Goal: Task Accomplishment & Management: Complete application form

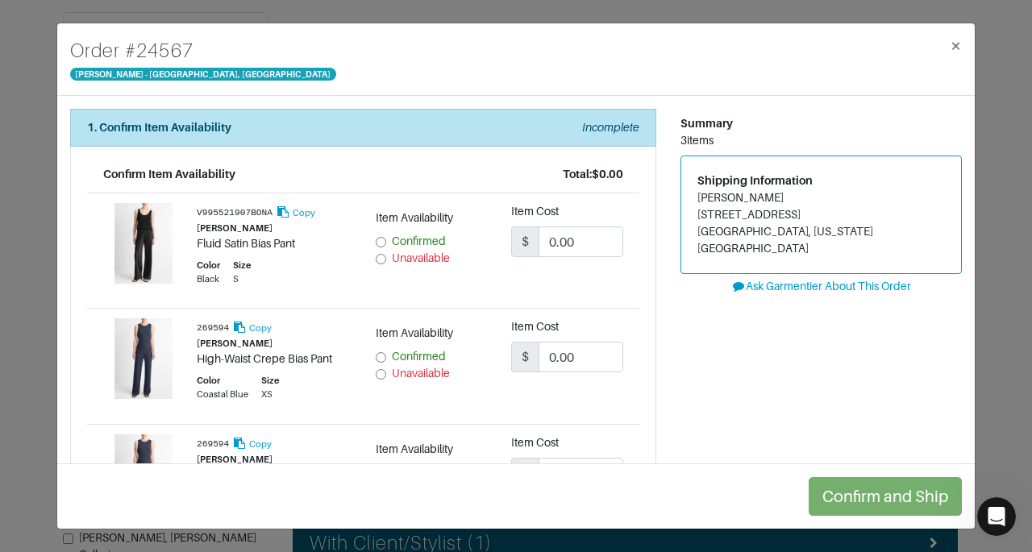
scroll to position [3, 0]
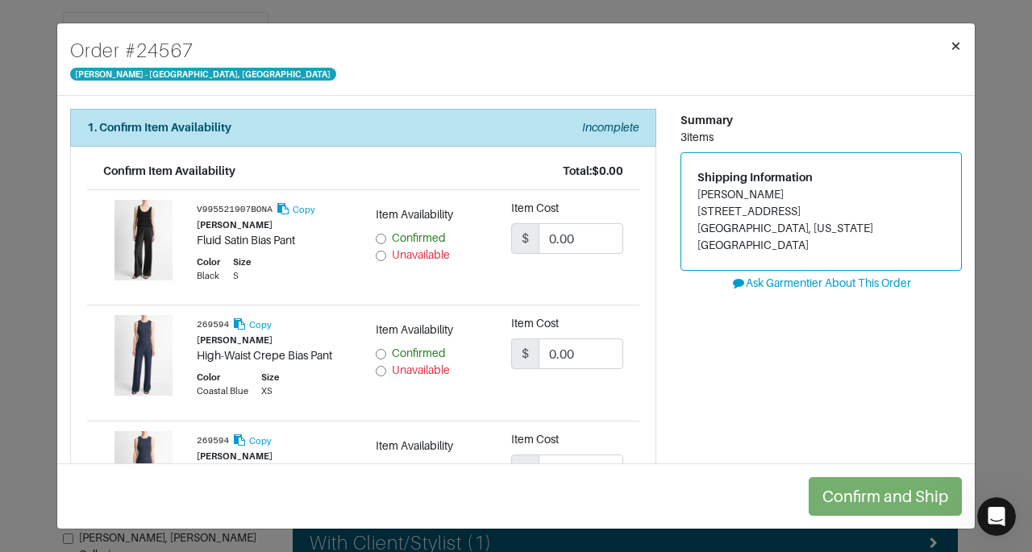
click at [956, 48] on span "×" at bounding box center [955, 46] width 12 height 22
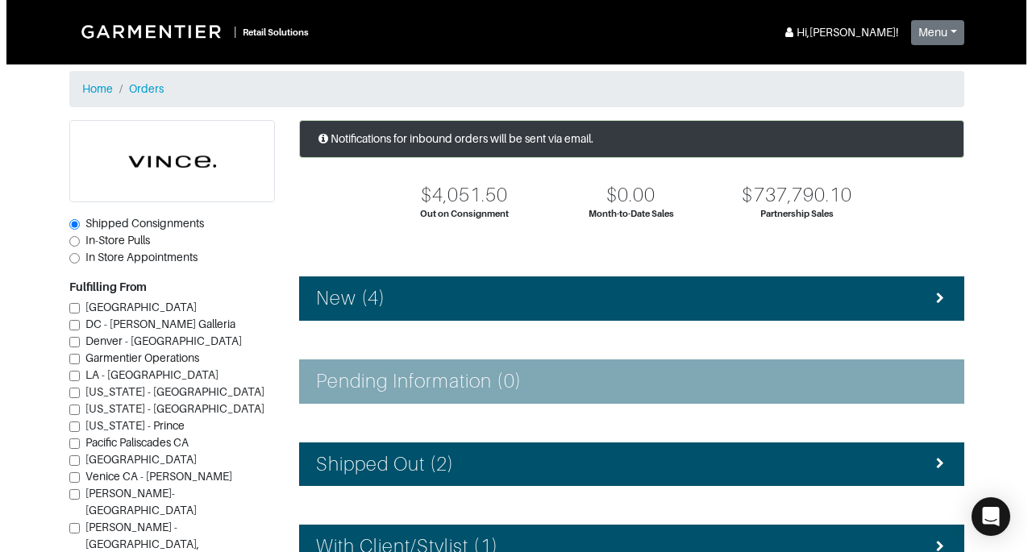
scroll to position [221, 0]
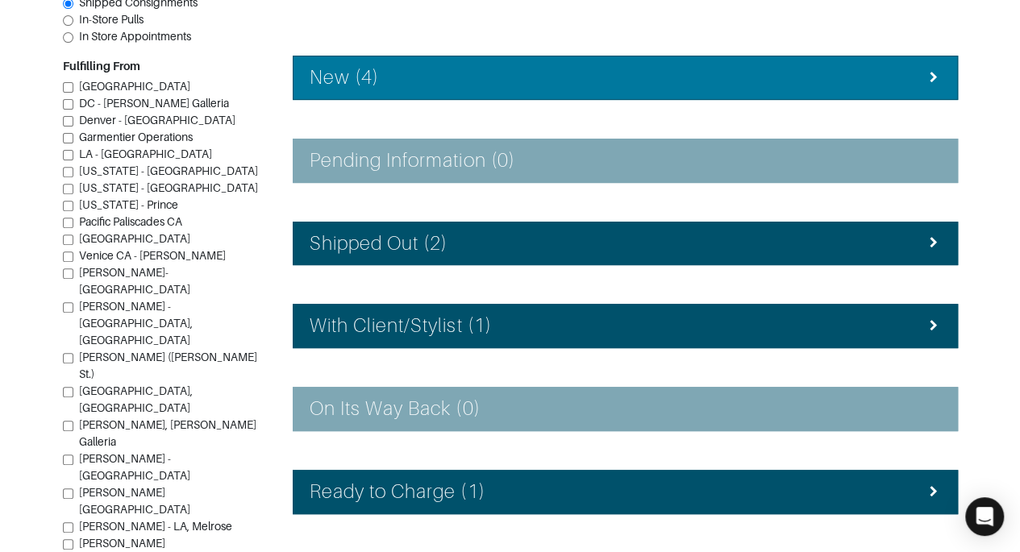
click at [521, 58] on li "New (4)" at bounding box center [625, 78] width 665 height 44
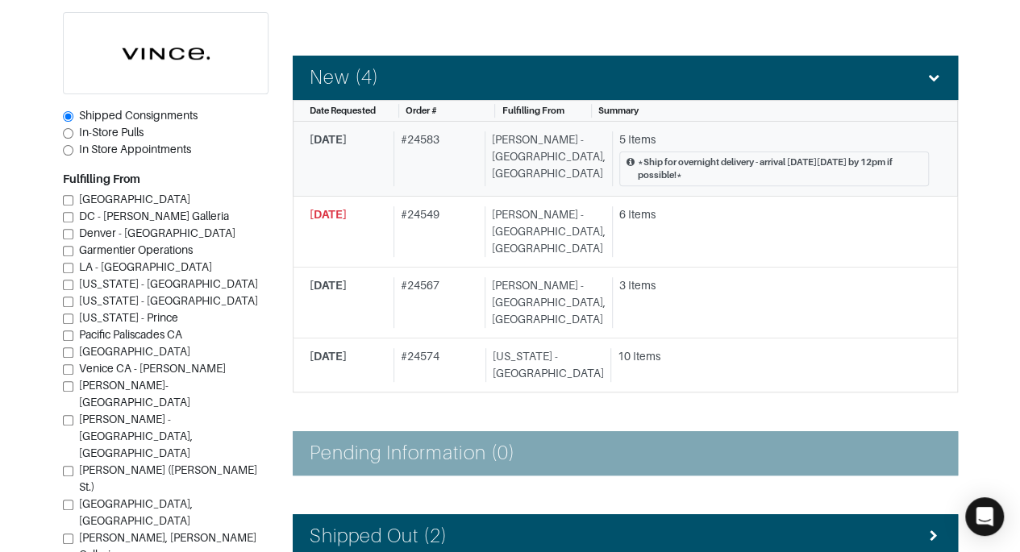
click at [529, 139] on div "[PERSON_NAME] - [GEOGRAPHIC_DATA], [GEOGRAPHIC_DATA]" at bounding box center [544, 159] width 121 height 56
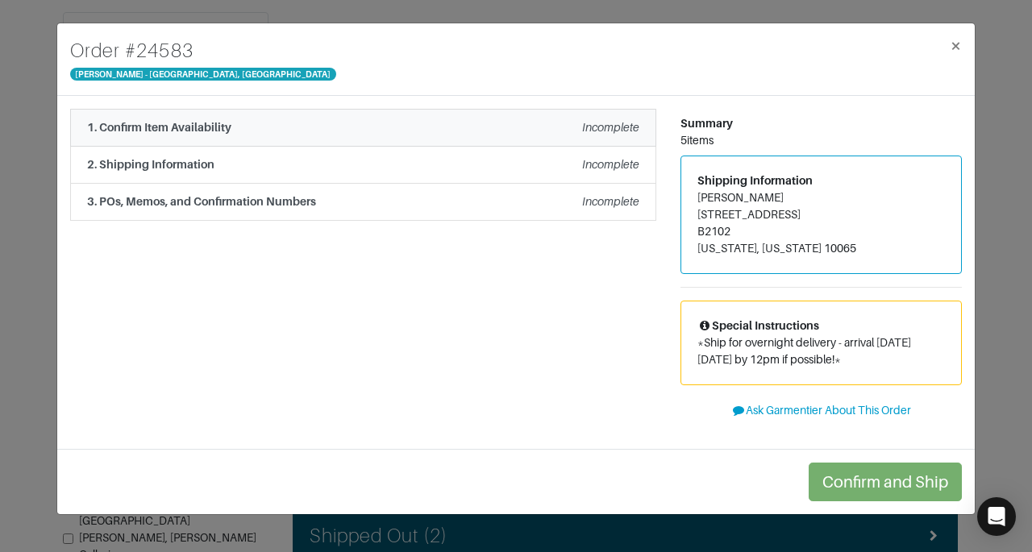
click at [603, 135] on div "Incomplete" at bounding box center [610, 127] width 57 height 17
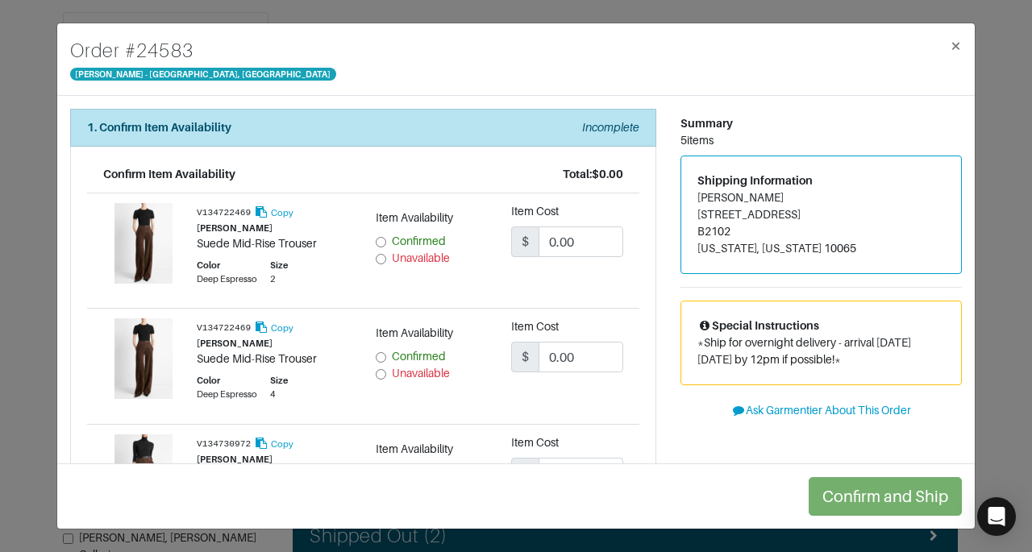
click at [654, 260] on div "1. Confirm Item Availability Incomplete Confirm Item Availability Total: $0.00 …" at bounding box center [363, 531] width 610 height 844
click at [378, 258] on input "Unavailable" at bounding box center [381, 259] width 10 height 10
radio input "true"
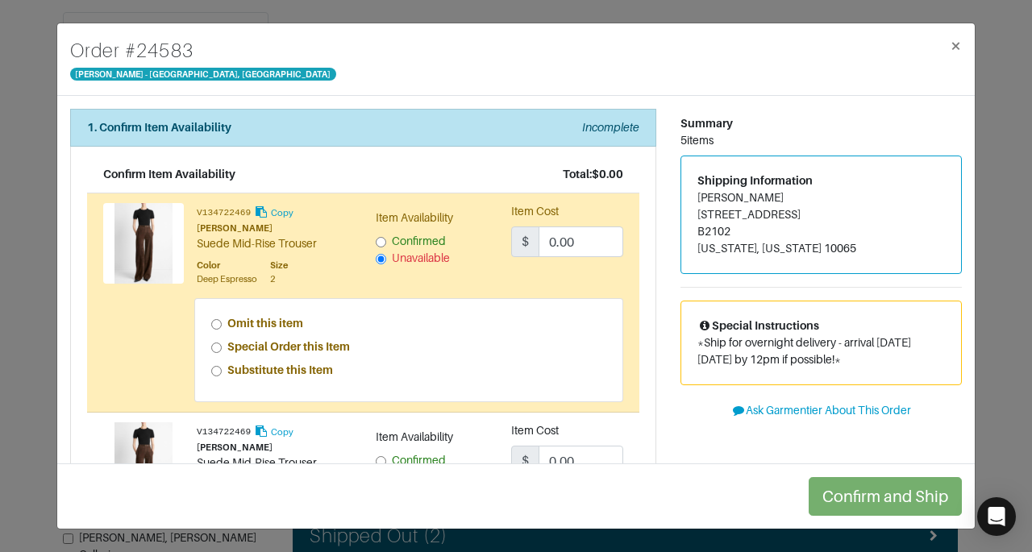
click at [309, 348] on strong "Special Order this Item" at bounding box center [288, 346] width 123 height 13
click at [222, 348] on input "Special Order this Item" at bounding box center [216, 348] width 10 height 10
radio input "true"
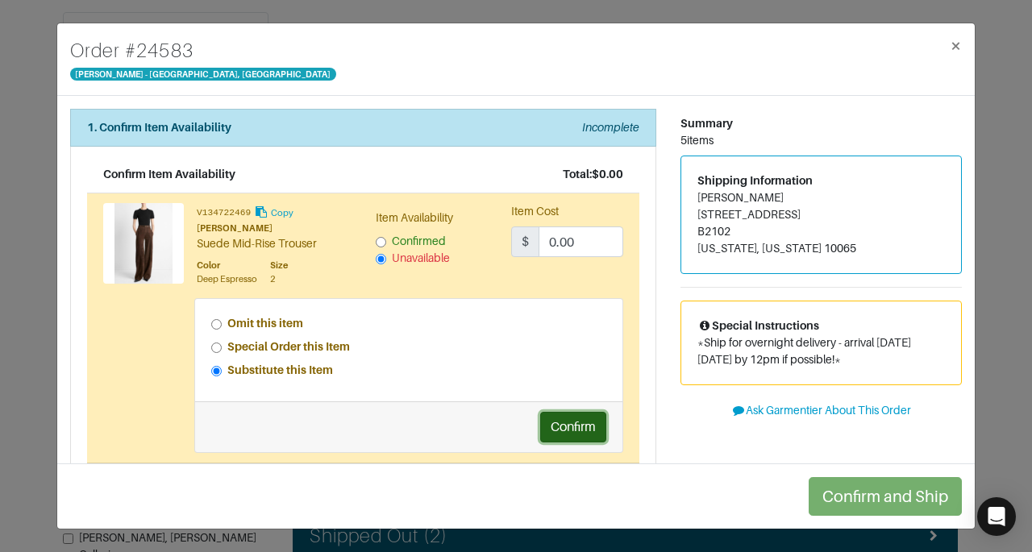
click at [563, 431] on button "Confirm" at bounding box center [573, 427] width 66 height 31
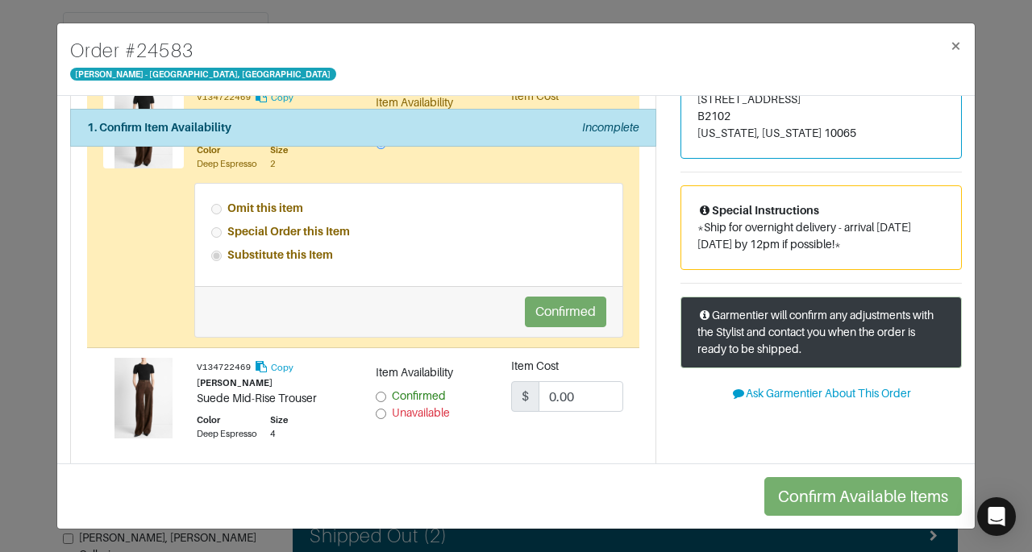
scroll to position [219, 0]
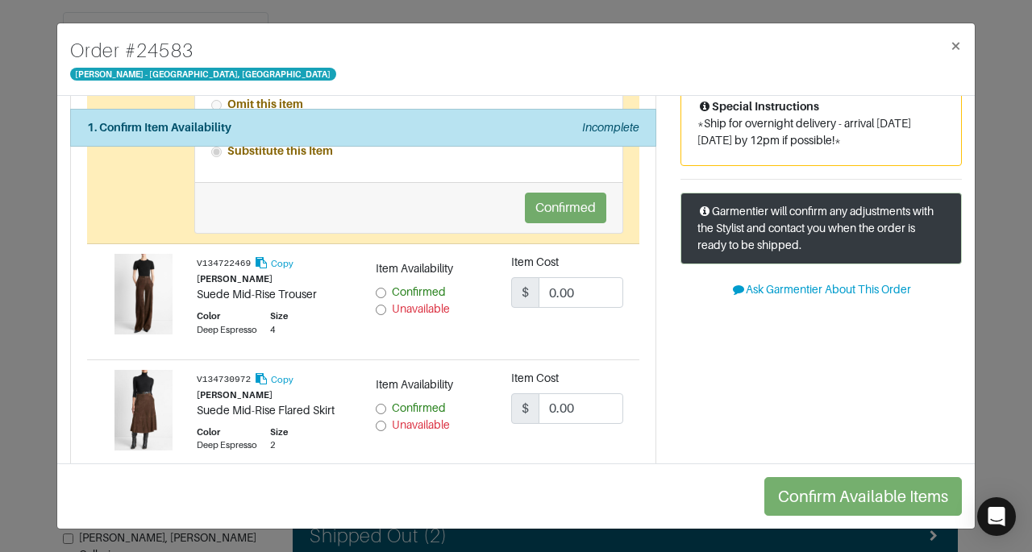
click at [427, 307] on span "Unavailable" at bounding box center [421, 308] width 58 height 13
click at [386, 307] on input "Unavailable" at bounding box center [381, 310] width 10 height 10
radio input "true"
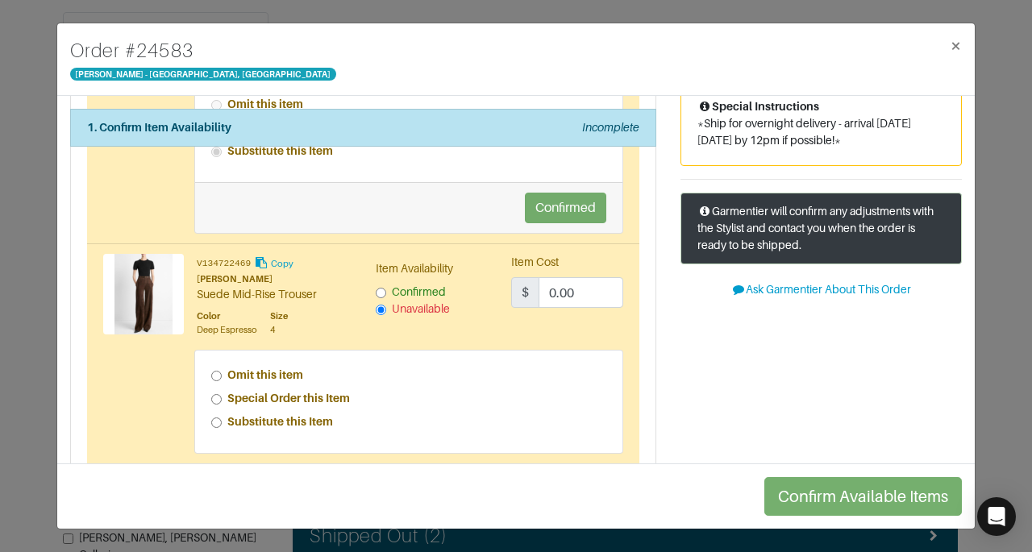
click at [344, 394] on strong "Special Order this Item" at bounding box center [288, 398] width 123 height 13
click at [222, 394] on input "Special Order this Item" at bounding box center [216, 399] width 10 height 10
radio input "true"
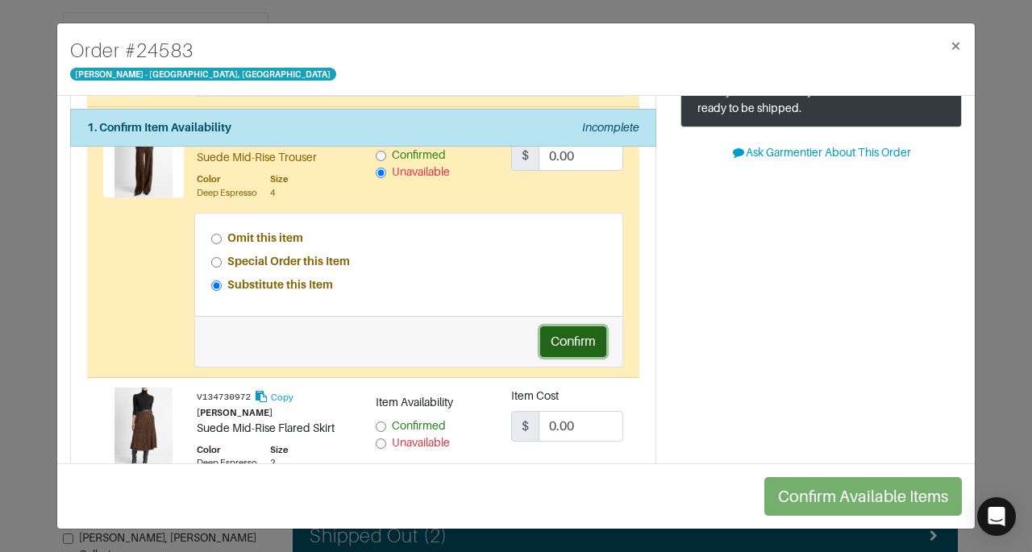
click at [559, 327] on button "Confirm" at bounding box center [573, 341] width 66 height 31
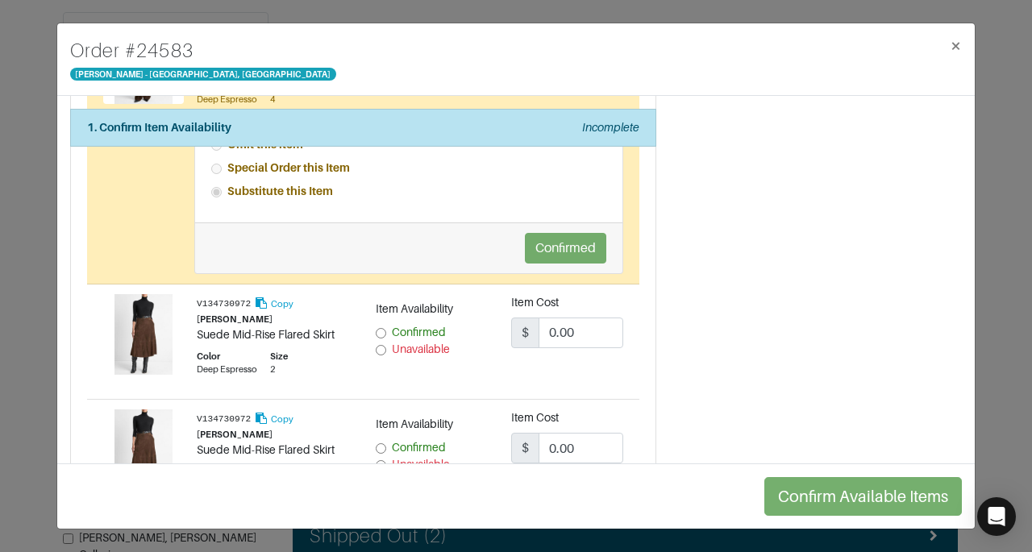
scroll to position [464, 0]
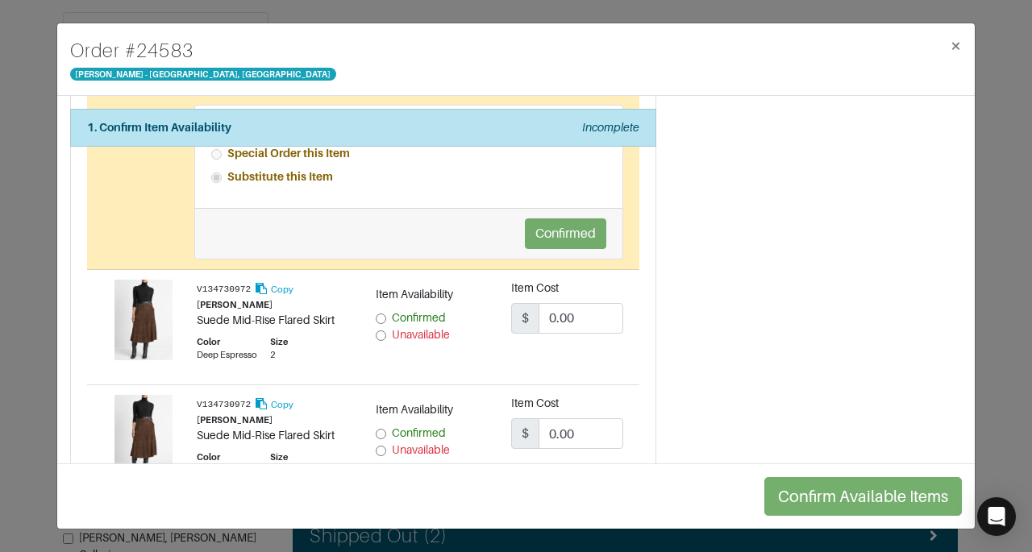
click at [434, 332] on span "Unavailable" at bounding box center [421, 334] width 58 height 13
click at [386, 332] on input "Unavailable" at bounding box center [381, 335] width 10 height 10
radio input "true"
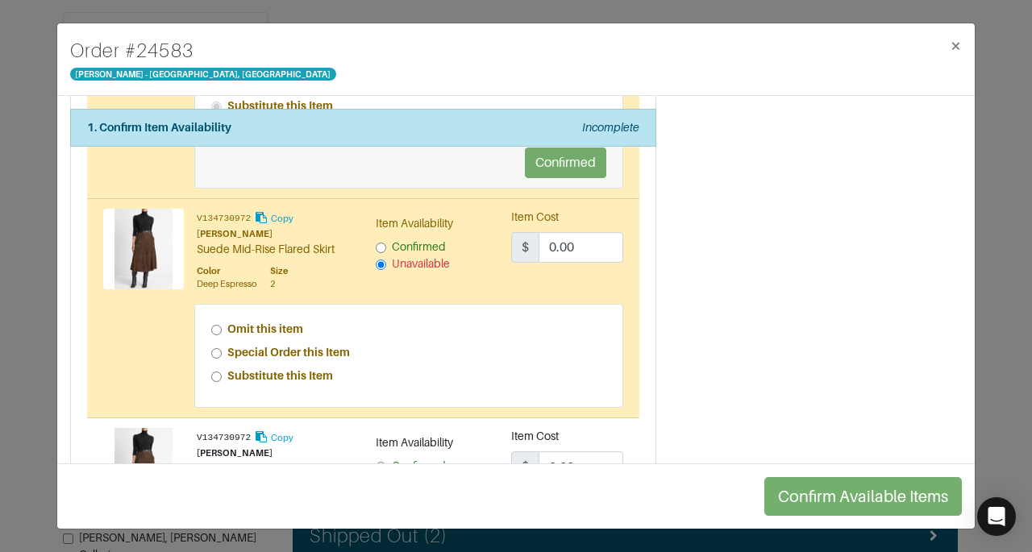
scroll to position [564, 0]
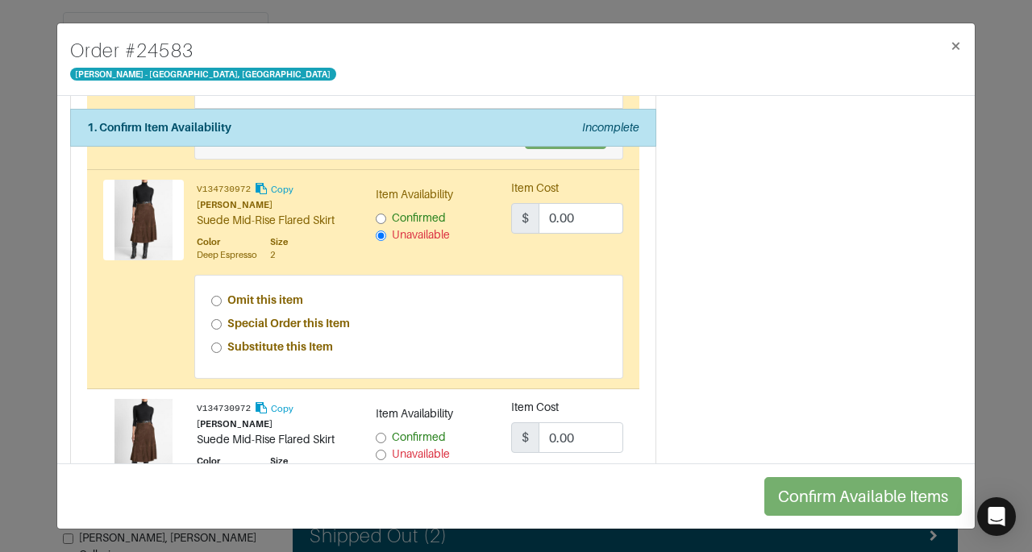
click at [319, 318] on strong "Special Order this Item" at bounding box center [288, 323] width 123 height 13
click at [222, 319] on input "Special Order this Item" at bounding box center [216, 324] width 10 height 10
radio input "true"
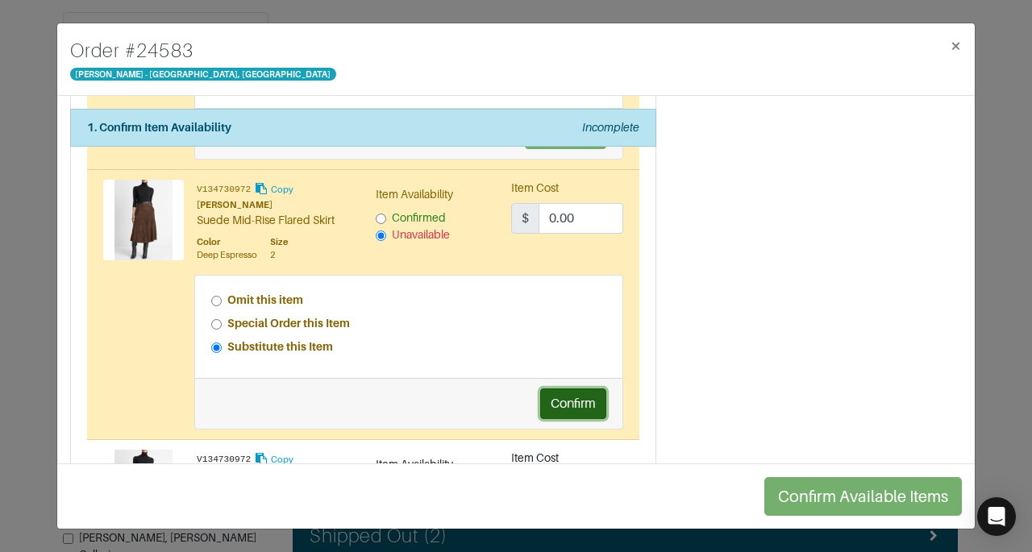
click at [571, 395] on button "Confirm" at bounding box center [573, 403] width 66 height 31
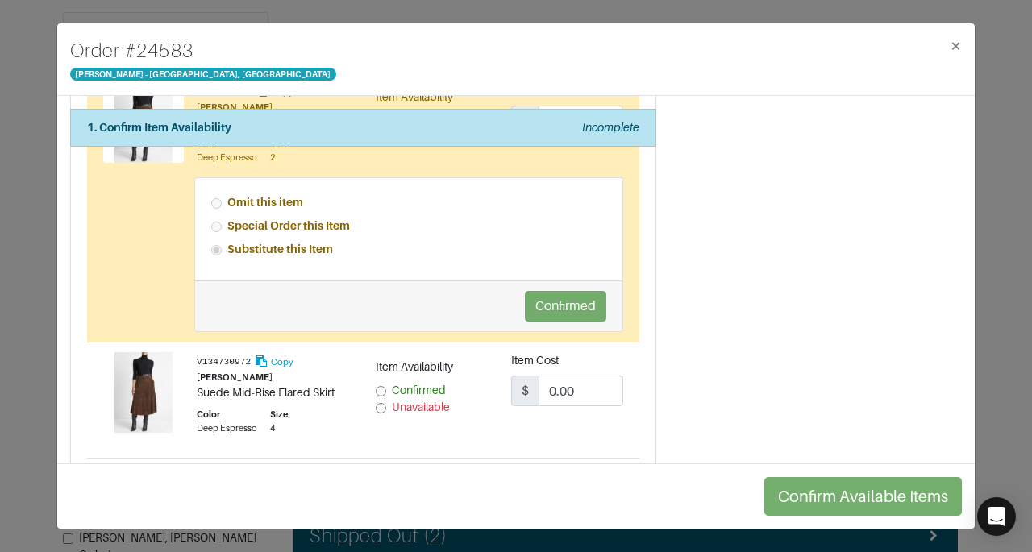
scroll to position [719, 0]
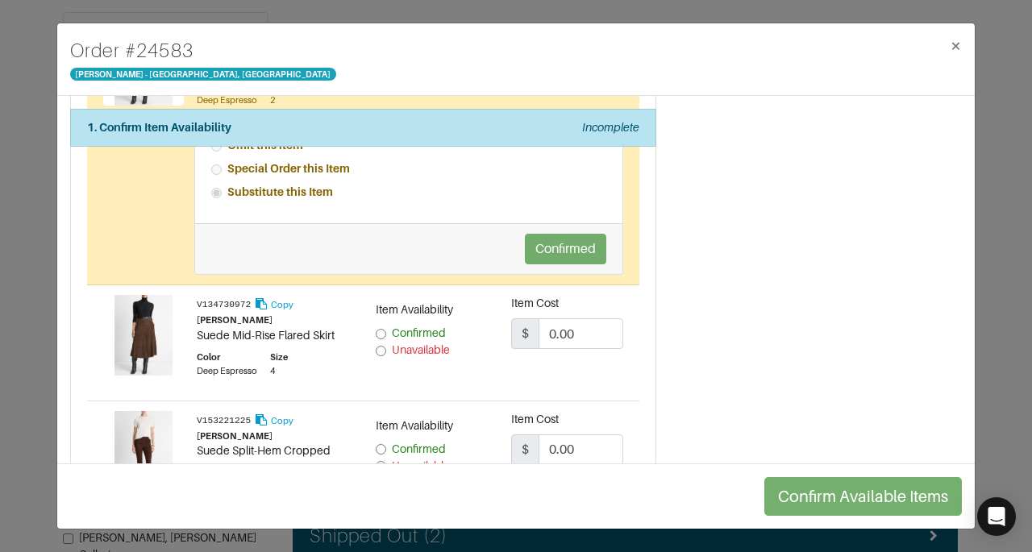
click at [426, 349] on span "Unavailable" at bounding box center [421, 349] width 58 height 13
click at [386, 349] on input "Unavailable" at bounding box center [381, 351] width 10 height 10
radio input "true"
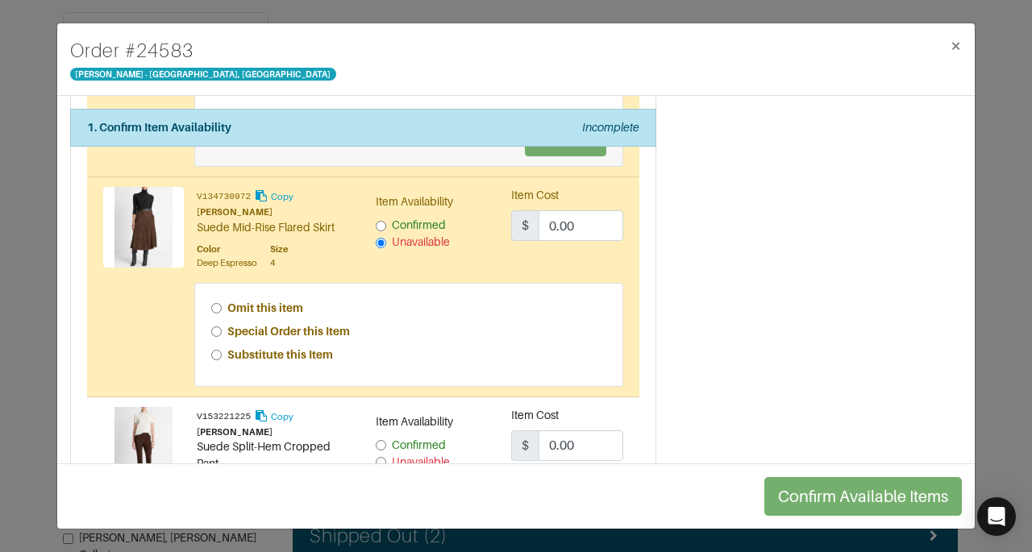
scroll to position [835, 0]
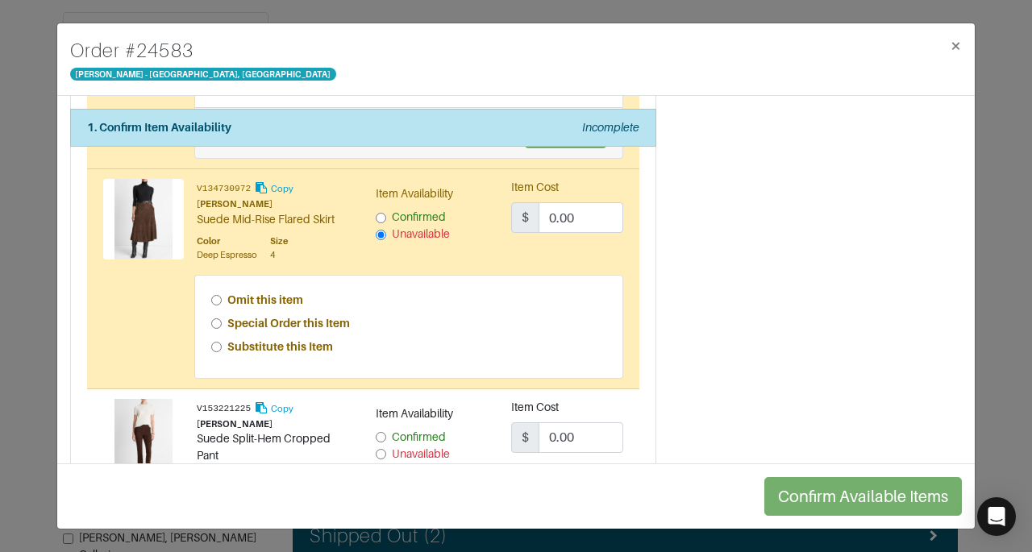
click at [329, 322] on strong "Special Order this Item" at bounding box center [288, 323] width 123 height 13
click at [222, 322] on input "Special Order this Item" at bounding box center [216, 323] width 10 height 10
radio input "true"
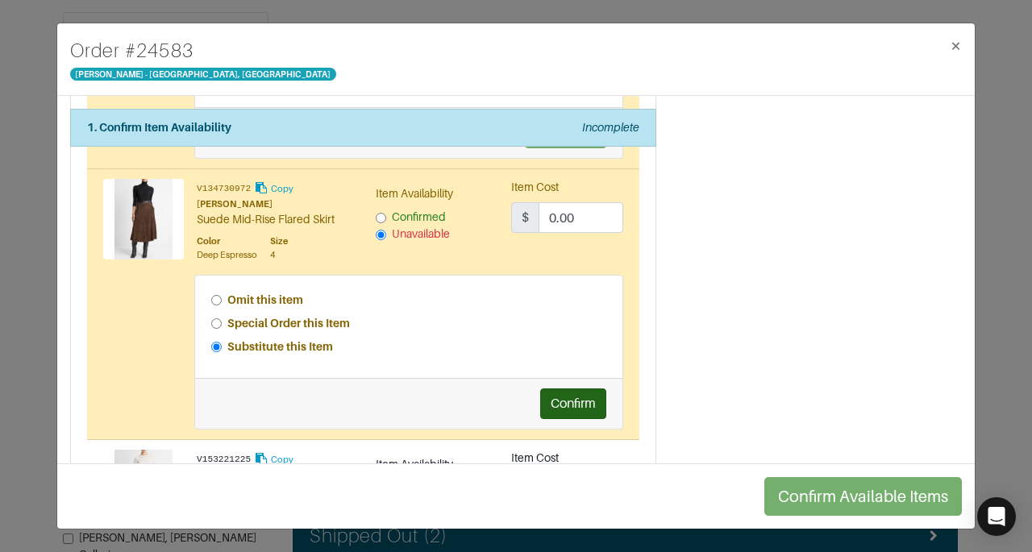
click at [554, 398] on button "Confirm" at bounding box center [573, 403] width 66 height 31
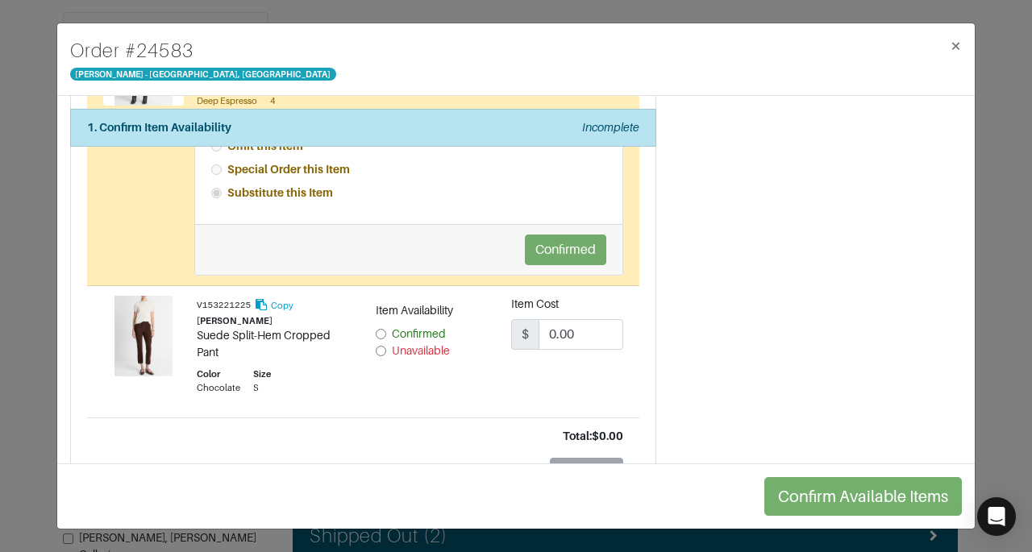
scroll to position [998, 0]
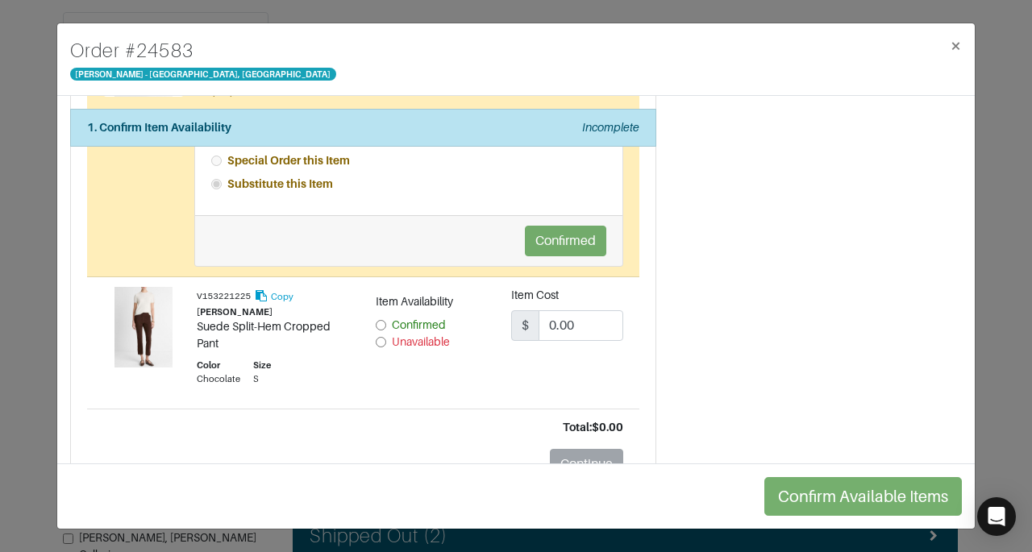
click at [427, 338] on span "Unavailable" at bounding box center [421, 341] width 58 height 13
click at [386, 338] on input "Unavailable" at bounding box center [381, 342] width 10 height 10
radio input "true"
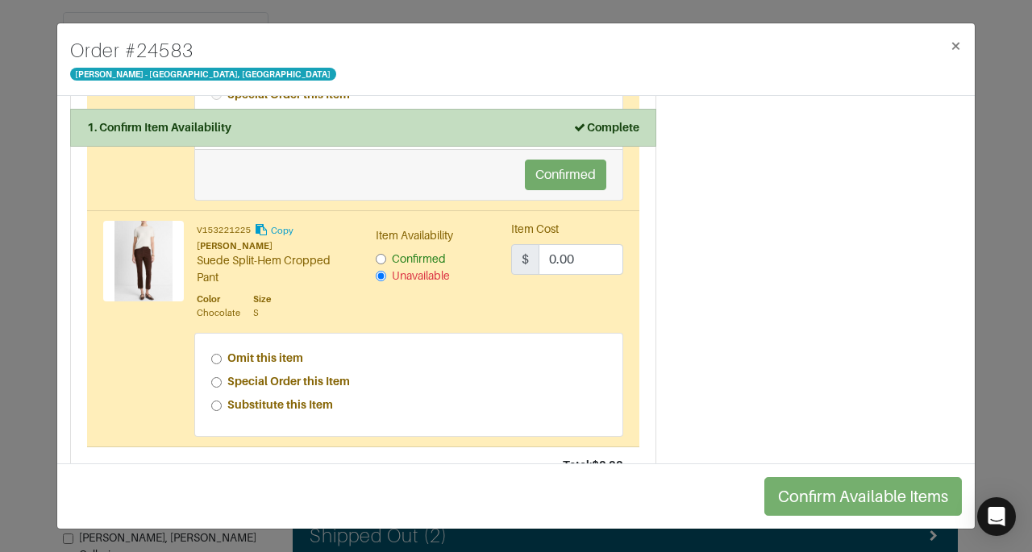
scroll to position [1085, 0]
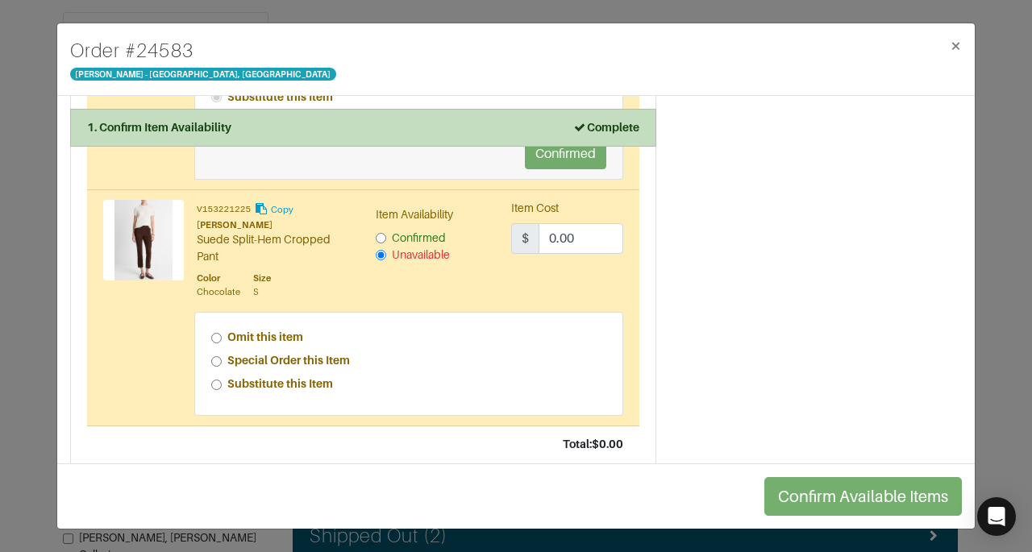
click at [334, 355] on strong "Special Order this Item" at bounding box center [288, 360] width 123 height 13
click at [222, 356] on input "Special Order this Item" at bounding box center [216, 361] width 10 height 10
radio input "true"
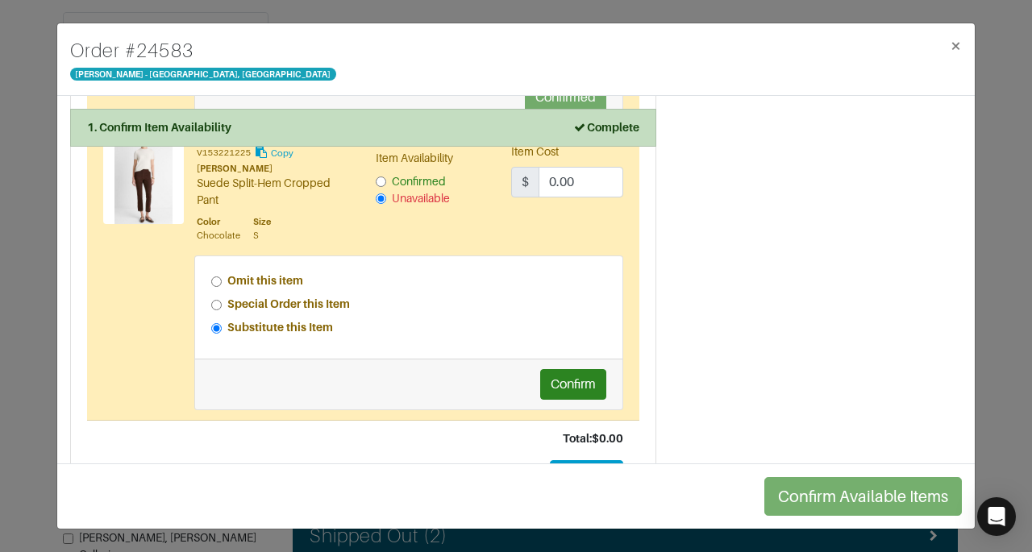
scroll to position [1146, 0]
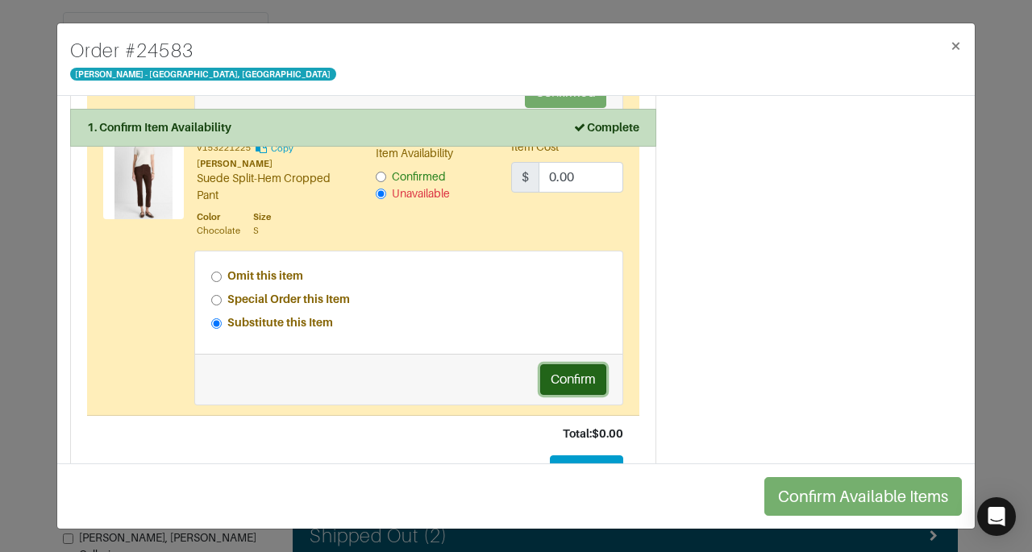
click at [563, 384] on button "Confirm" at bounding box center [573, 379] width 66 height 31
click at [592, 459] on button "Continue" at bounding box center [586, 470] width 73 height 31
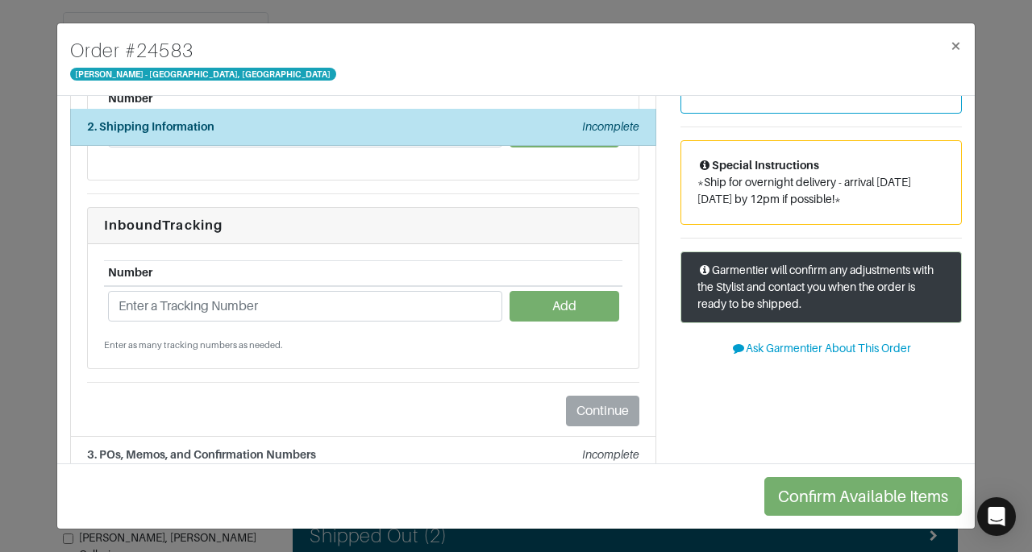
scroll to position [176, 0]
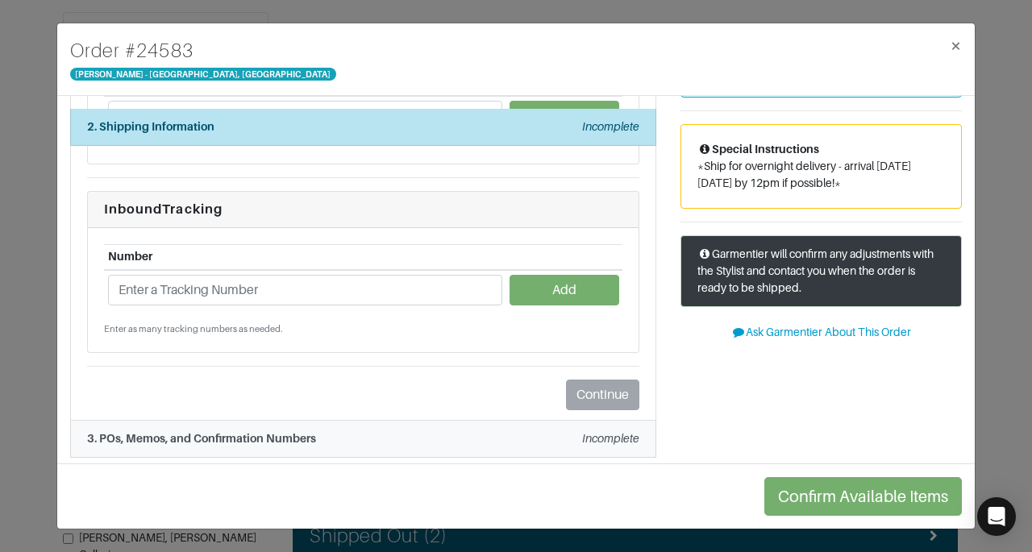
click at [534, 433] on div "3. POs, Memos, and Confirmation Numbers Incomplete" at bounding box center [363, 438] width 552 height 17
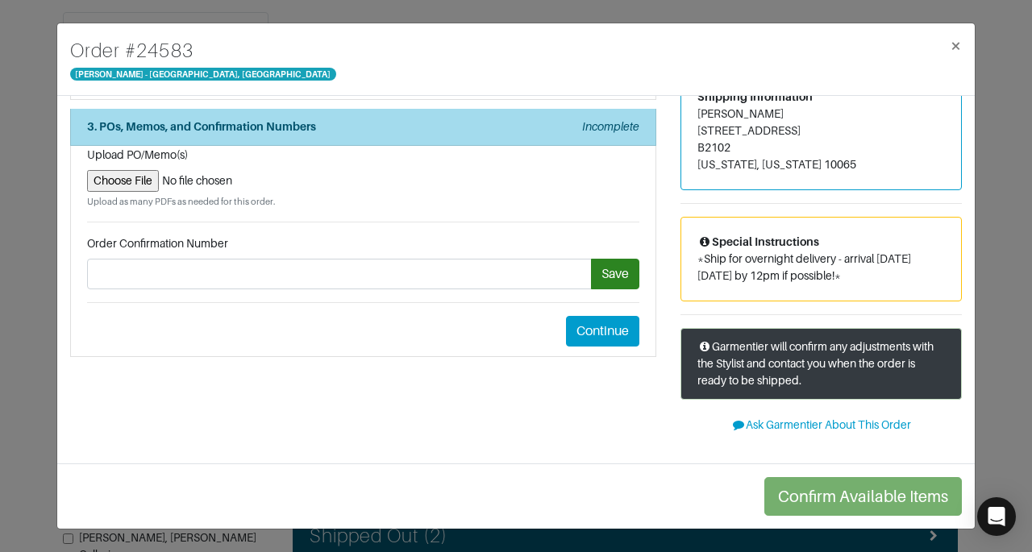
scroll to position [79, 0]
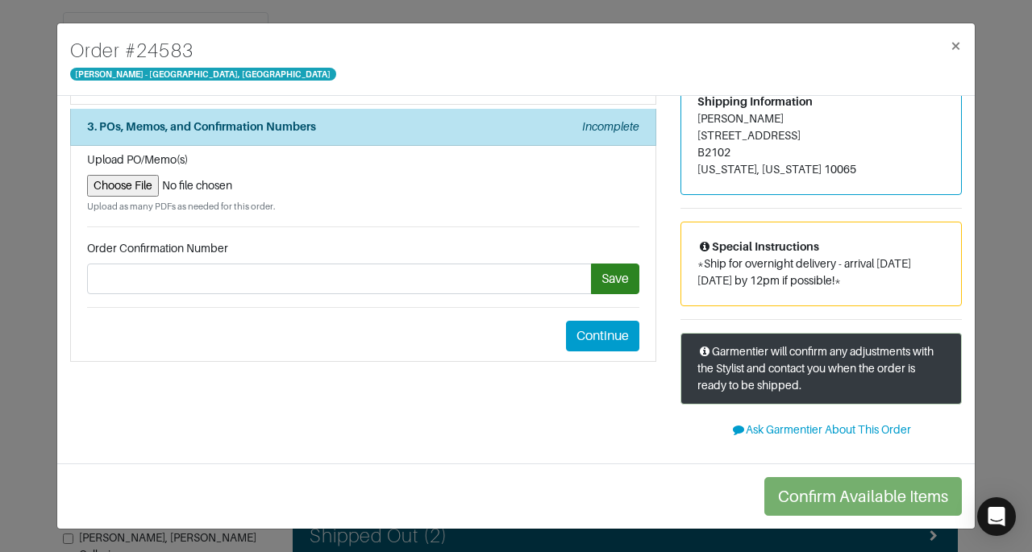
click at [142, 184] on input "file" at bounding box center [363, 186] width 552 height 22
type input "C:\fakepath\Garmentier Return Label Order 24583.png"
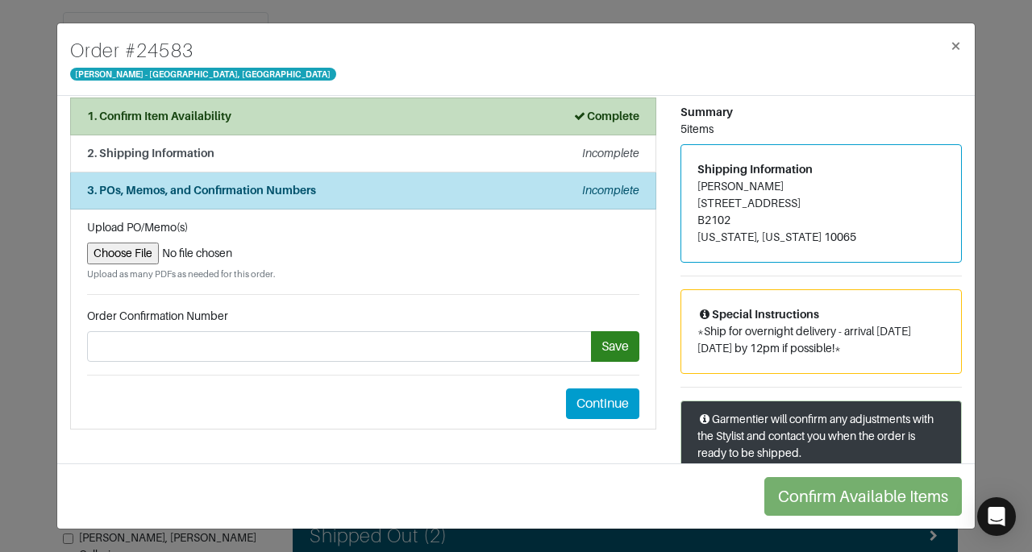
scroll to position [0, 0]
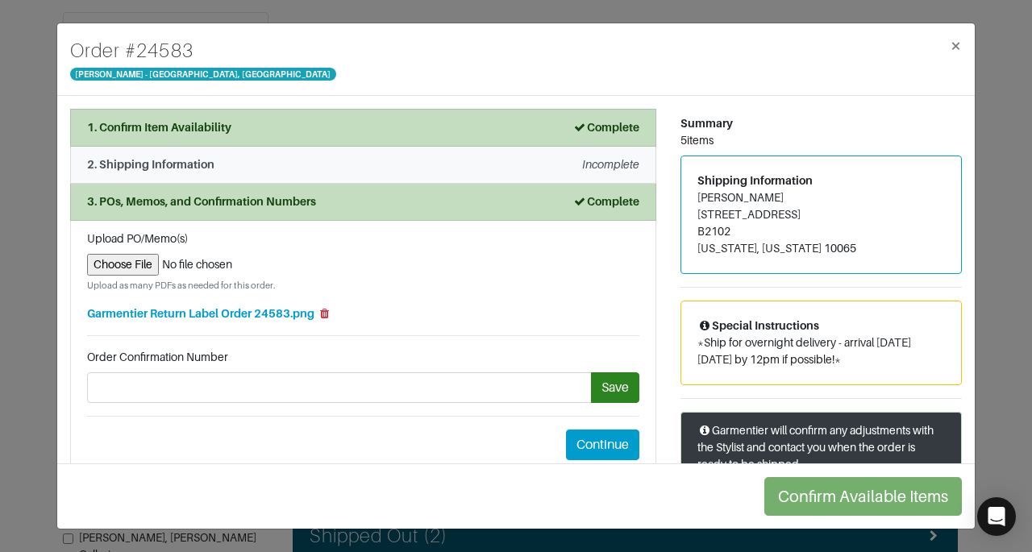
click at [363, 161] on div "2. Shipping Information Incomplete" at bounding box center [363, 164] width 552 height 17
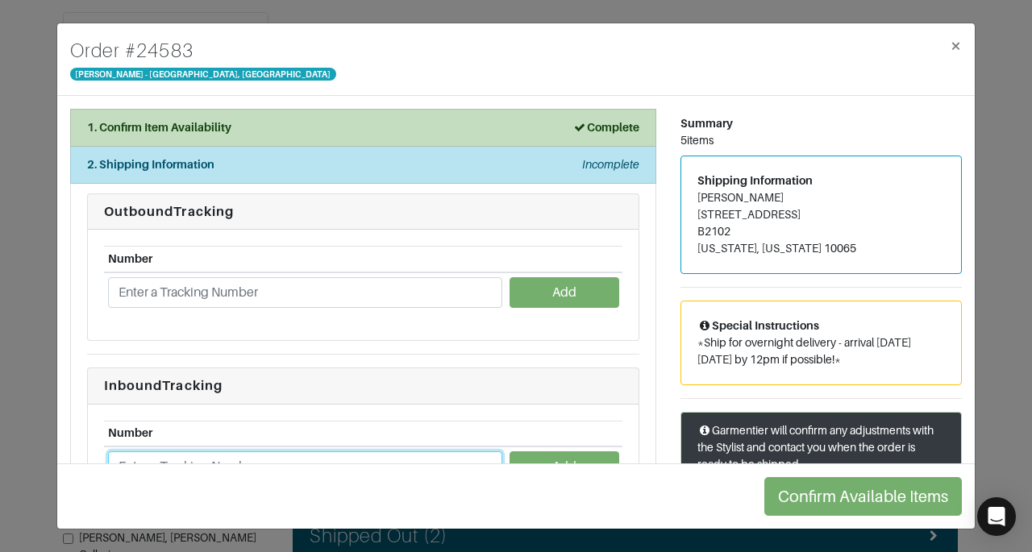
click at [299, 455] on input "text" at bounding box center [305, 466] width 394 height 31
paste input "1ZJ22C668706310884"
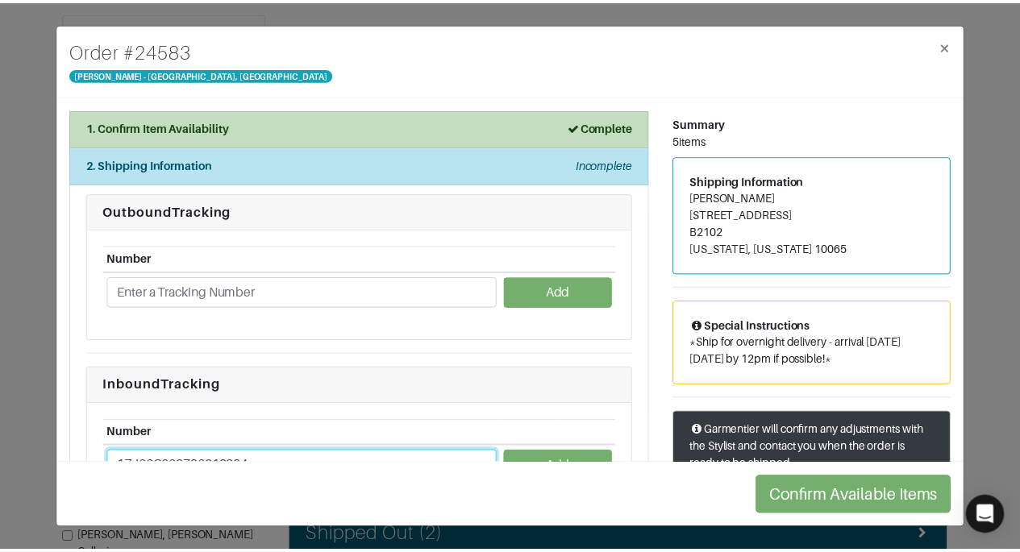
scroll to position [5, 0]
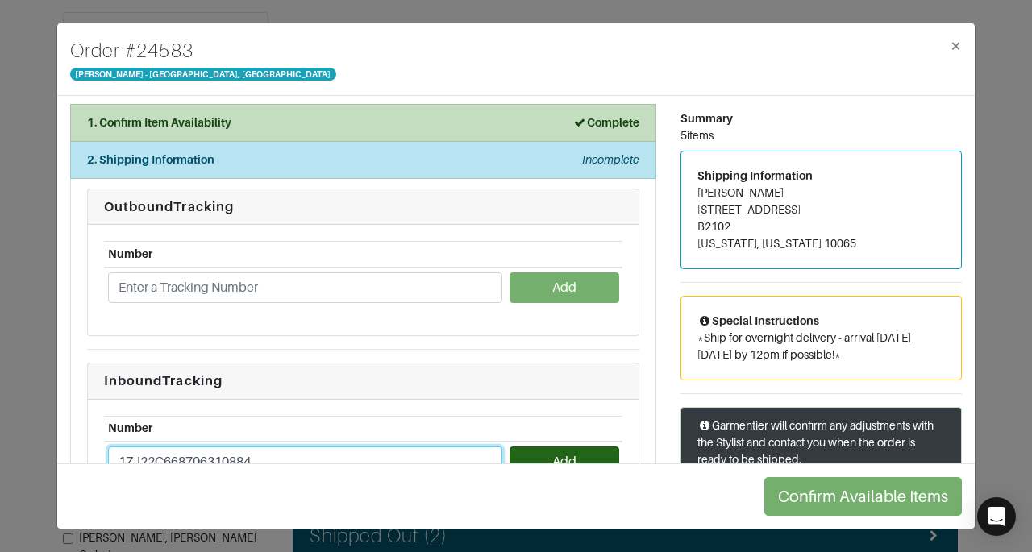
type input "1ZJ22C668706310884"
click at [571, 460] on button "Add" at bounding box center [563, 461] width 109 height 31
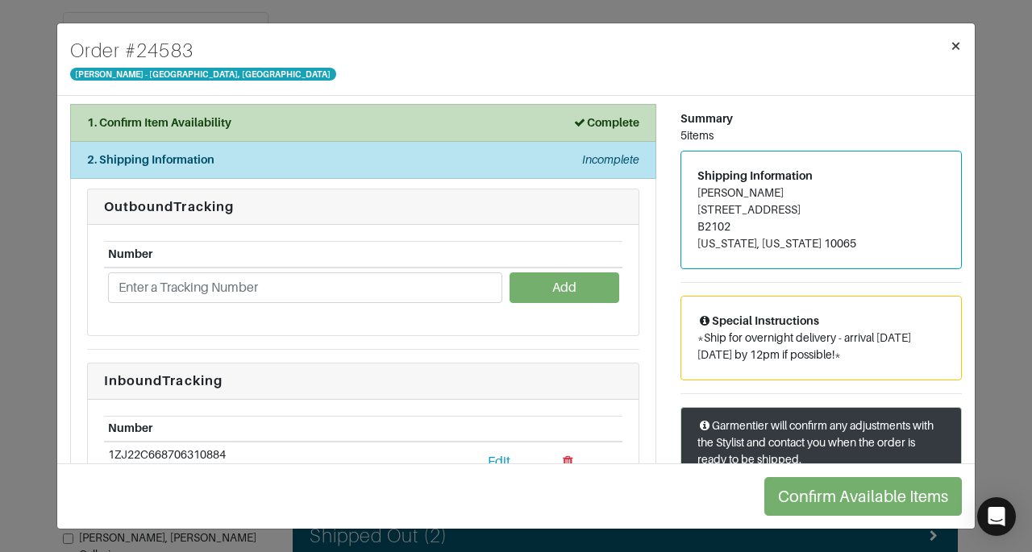
click at [958, 45] on span "×" at bounding box center [955, 46] width 12 height 22
